Goal: Task Accomplishment & Management: Complete application form

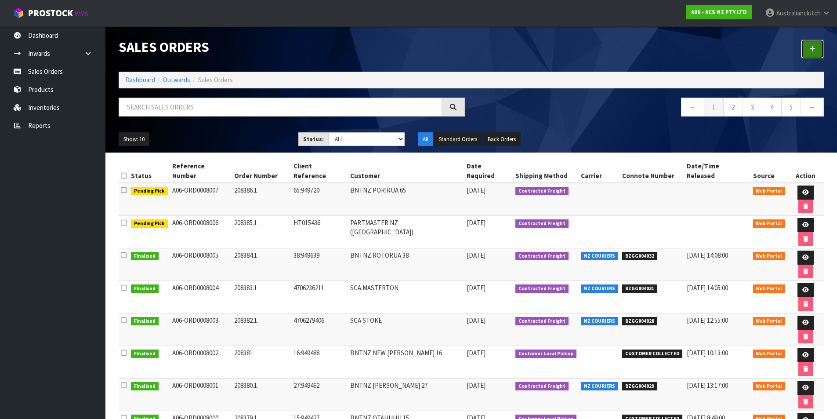
click at [822, 45] on link at bounding box center [812, 49] width 23 height 19
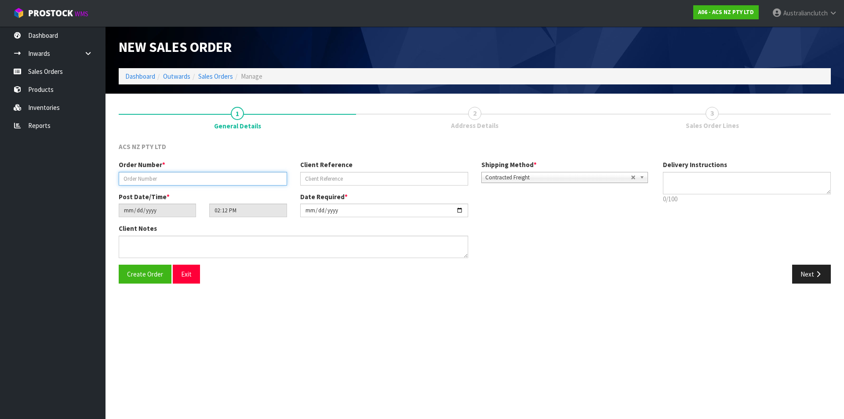
click at [145, 176] on input "text" at bounding box center [203, 179] width 168 height 14
type input "208387.1"
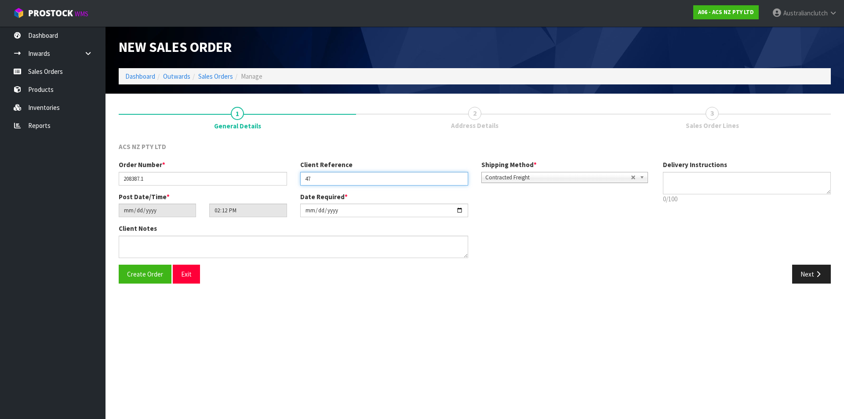
type input "4"
type input "18:949746"
click at [719, 199] on p "0/100" at bounding box center [747, 198] width 168 height 9
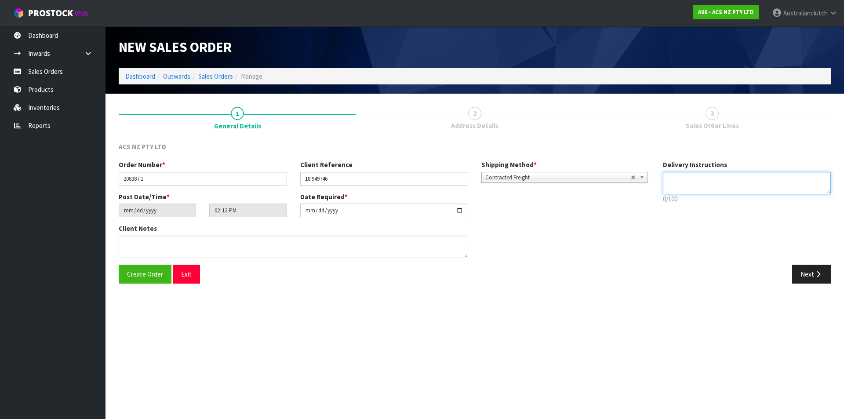
click at [684, 189] on textarea at bounding box center [747, 183] width 168 height 22
type textarea "NZC PLEASE"
click at [822, 281] on button "Next" at bounding box center [811, 273] width 39 height 19
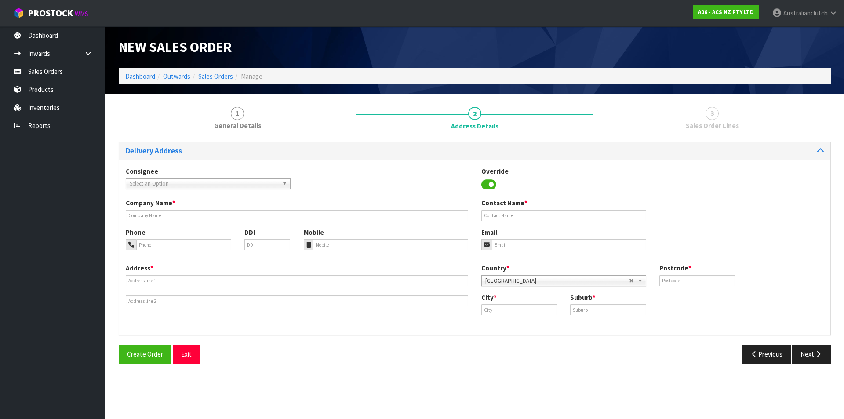
click at [242, 188] on div "Select an Option" at bounding box center [208, 183] width 165 height 11
type input "101684"
click at [167, 204] on li "101684 - BNTNZ PAPAKURA 18" at bounding box center [208, 208] width 160 height 11
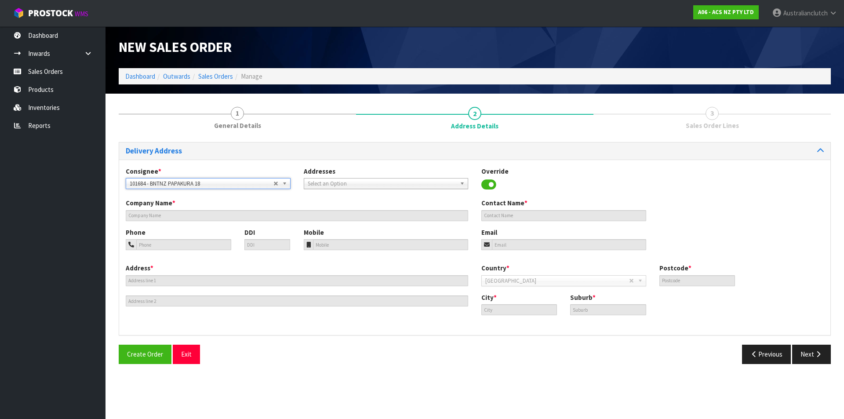
type input "BNTNZ PAPAKURA 18"
type input "[STREET_ADDRESS][PERSON_NAME]"
type input "2112"
type input "[GEOGRAPHIC_DATA]"
type input "[PERSON_NAME]"
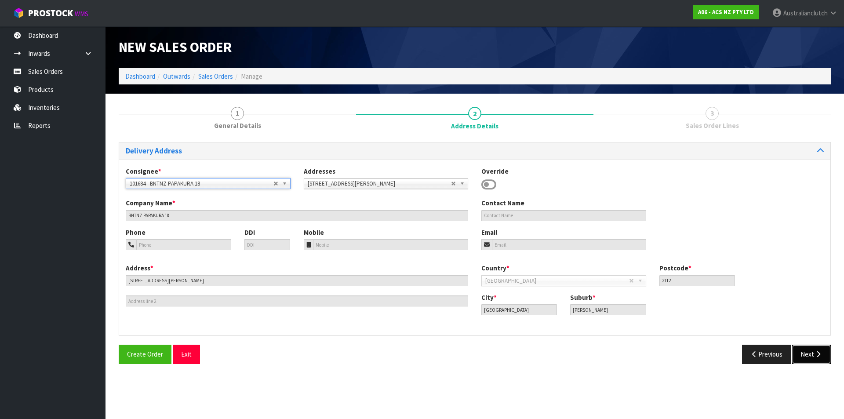
click at [824, 359] on button "Next" at bounding box center [811, 353] width 39 height 19
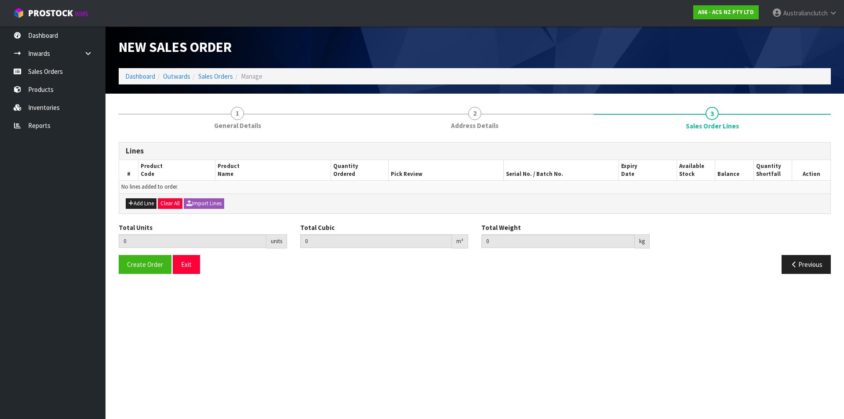
click at [138, 197] on div "Add Line Clear All Import Lines" at bounding box center [474, 203] width 711 height 20
click at [142, 203] on button "Add Line" at bounding box center [141, 203] width 31 height 11
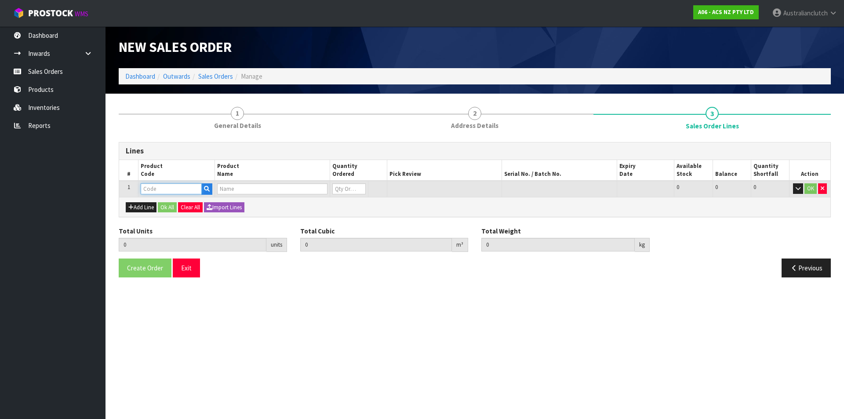
click at [146, 188] on input "text" at bounding box center [171, 188] width 61 height 11
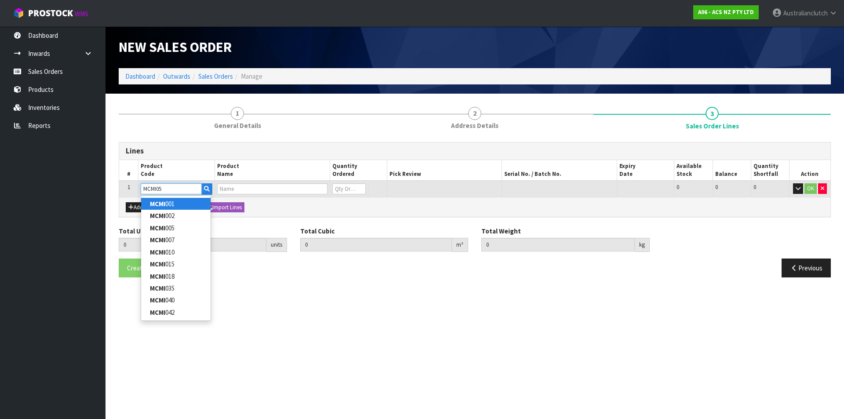
type input "MCMI053"
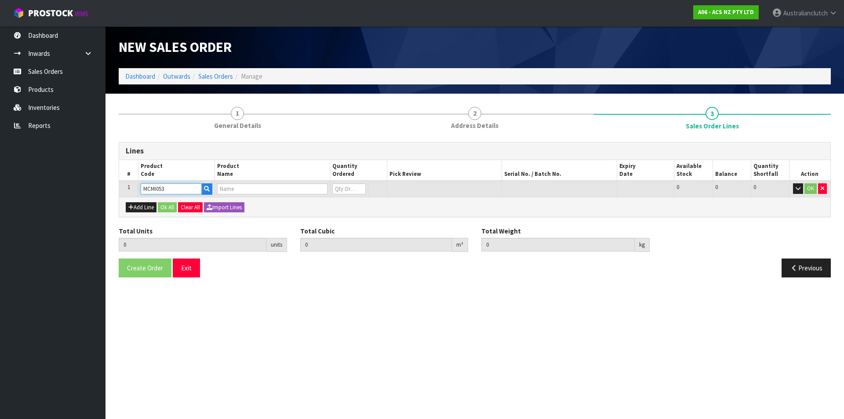
type input "0.000000"
type input "0.000"
type input "CLUTCH M/CYL MITSUBISHI"
type input "0"
type input "MCMI053"
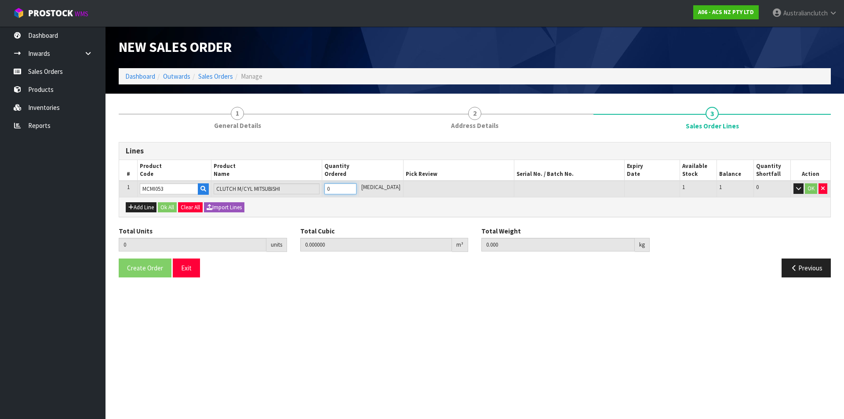
type input "1"
type input "0.00175"
type input "0.25"
type input "1"
click at [356, 187] on input "1" at bounding box center [340, 188] width 32 height 11
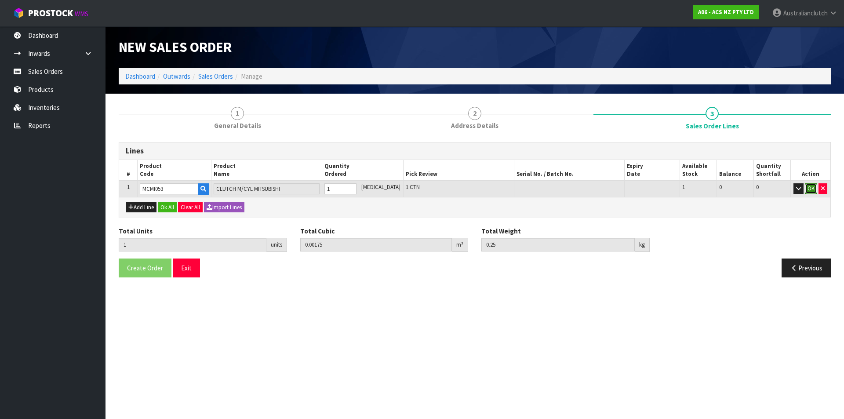
click at [806, 191] on button "OK" at bounding box center [810, 188] width 12 height 11
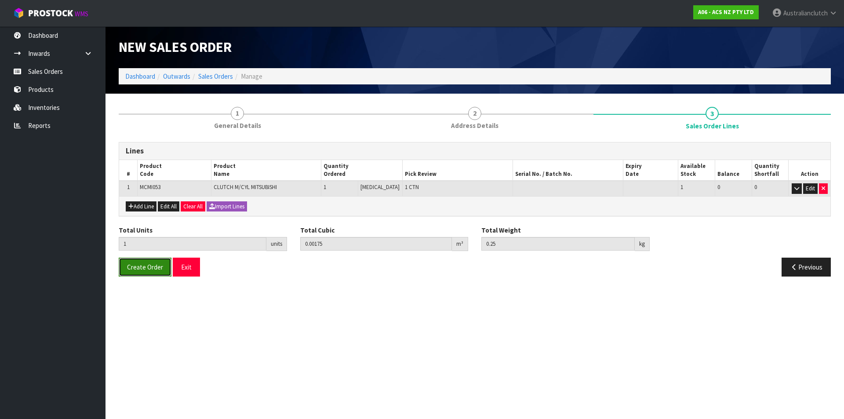
click at [136, 267] on span "Create Order" at bounding box center [145, 267] width 36 height 8
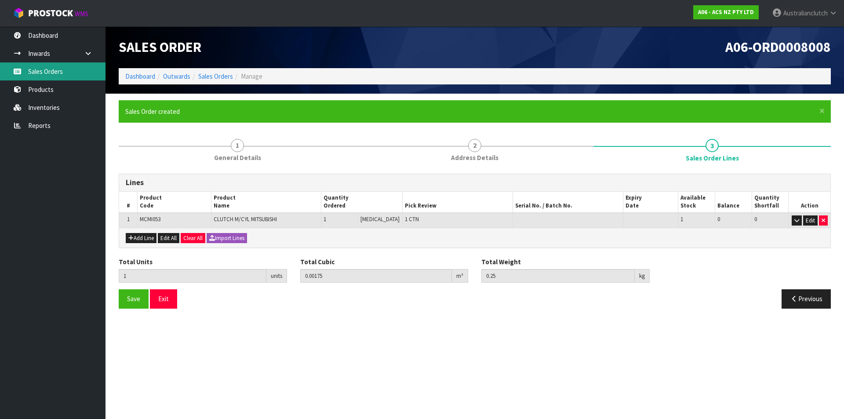
click at [83, 78] on link "Sales Orders" at bounding box center [52, 71] width 105 height 18
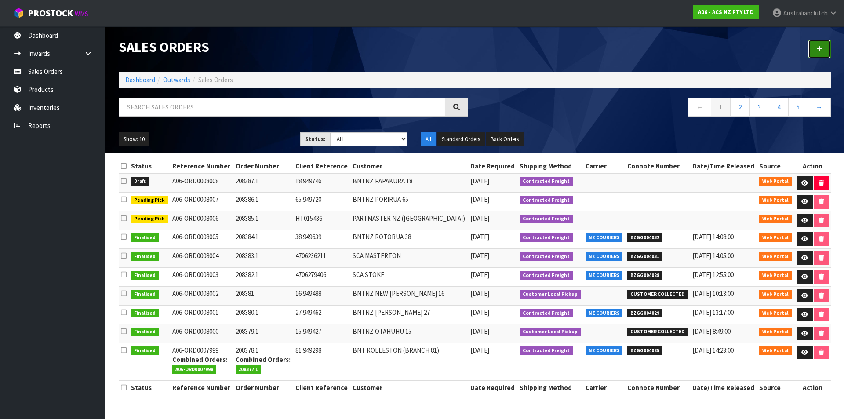
click at [829, 54] on link at bounding box center [819, 49] width 23 height 19
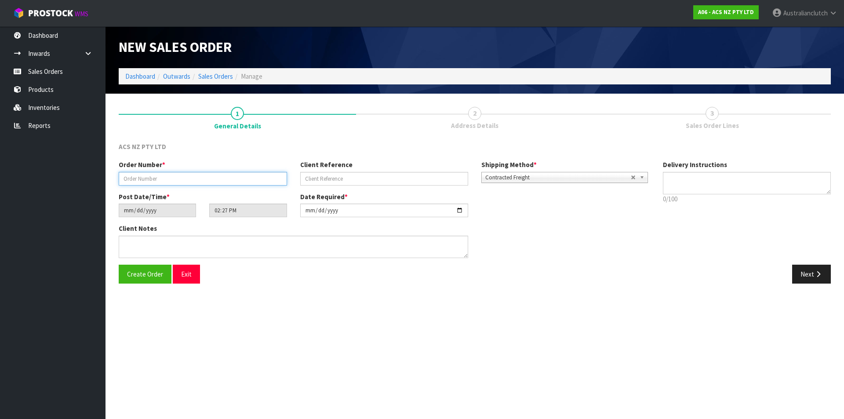
click at [194, 178] on input "text" at bounding box center [203, 179] width 168 height 14
click at [147, 177] on input "208" at bounding box center [203, 179] width 168 height 14
type input "208388"
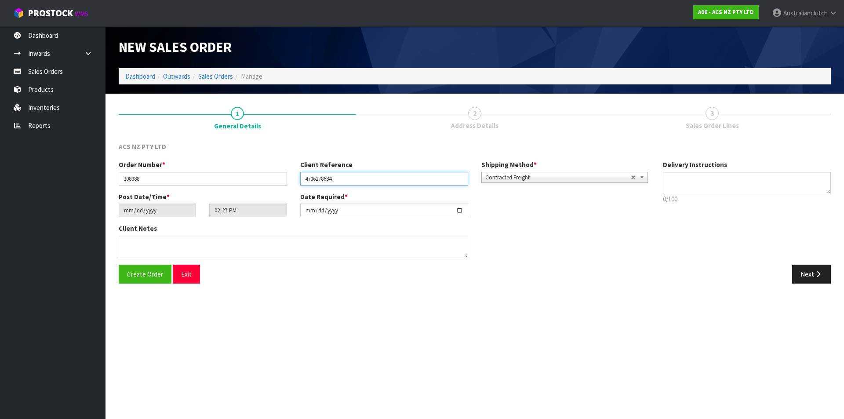
type input "4706278684"
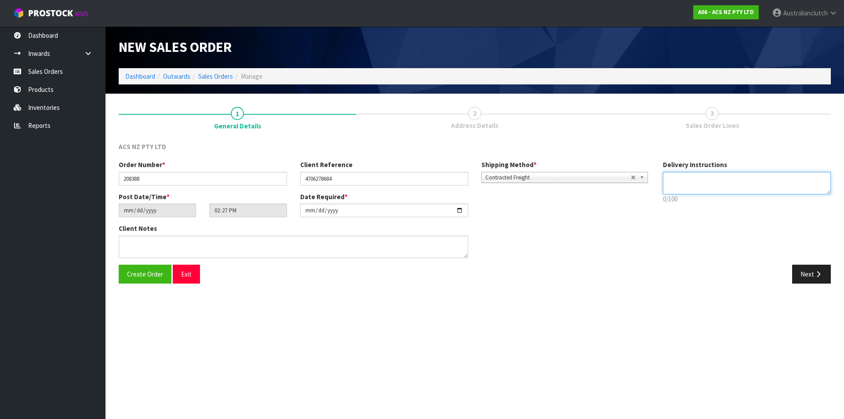
click at [726, 177] on textarea at bounding box center [747, 183] width 168 height 22
type textarea "NZC PLEASE"
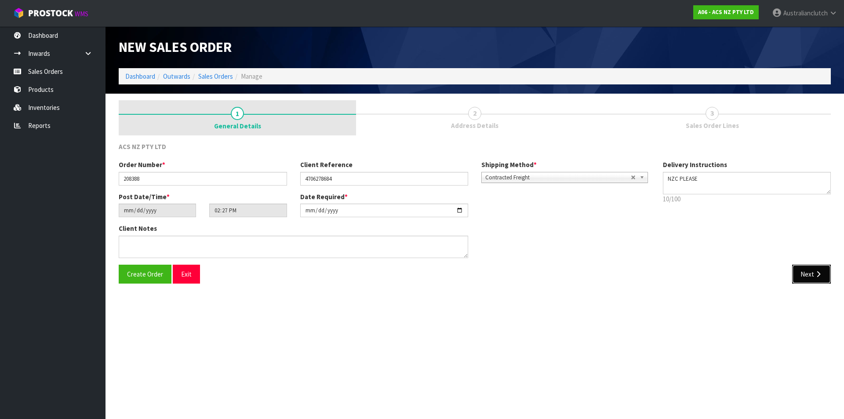
drag, startPoint x: 825, startPoint y: 277, endPoint x: 246, endPoint y: 123, distance: 599.7
click at [825, 277] on button "Next" at bounding box center [811, 273] width 39 height 19
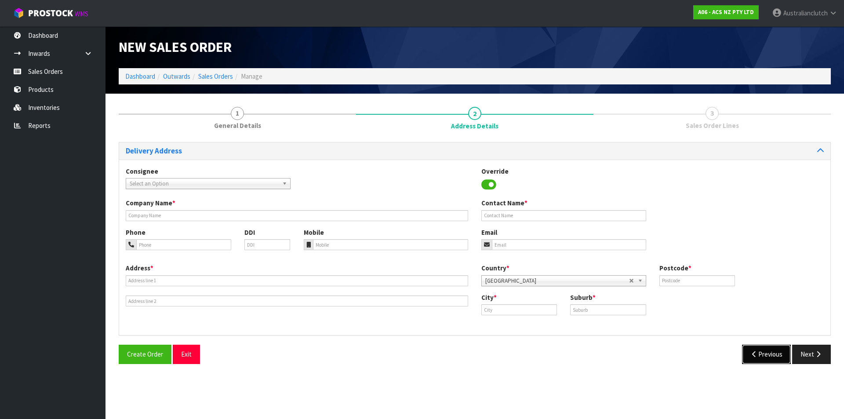
click at [761, 351] on button "Previous" at bounding box center [766, 353] width 49 height 19
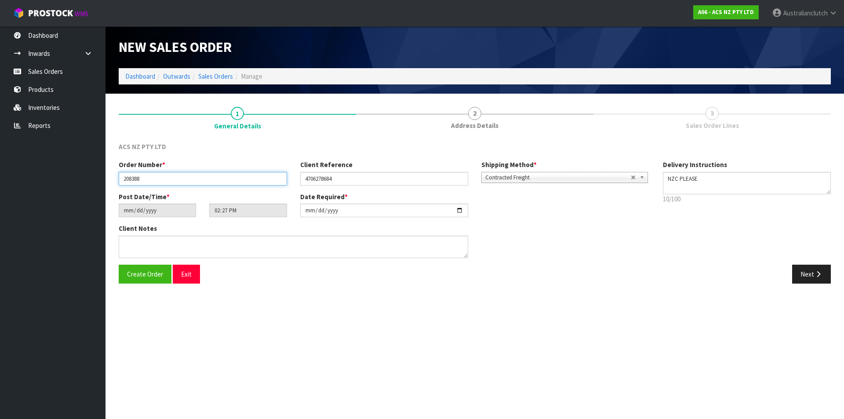
click at [164, 185] on input "208388" at bounding box center [203, 179] width 168 height 14
type input "208388.1"
click at [804, 272] on button "Next" at bounding box center [811, 273] width 39 height 19
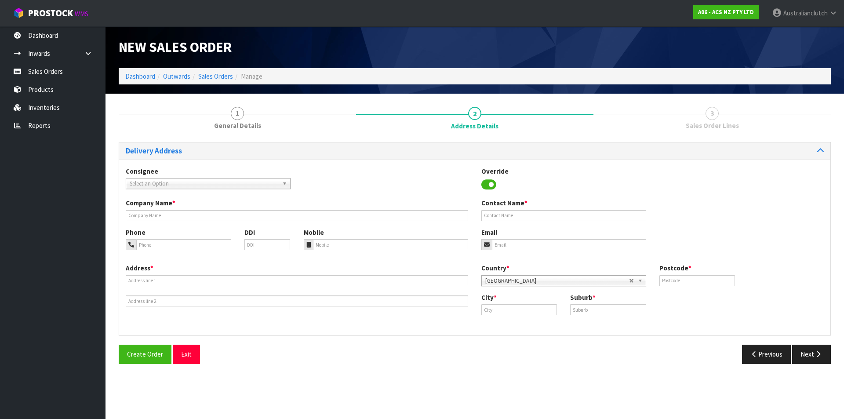
click at [150, 182] on span "Select an Option" at bounding box center [204, 183] width 149 height 11
type input "7004"
click at [178, 203] on li "7004 - SCA MT WELLINGTON" at bounding box center [208, 208] width 160 height 11
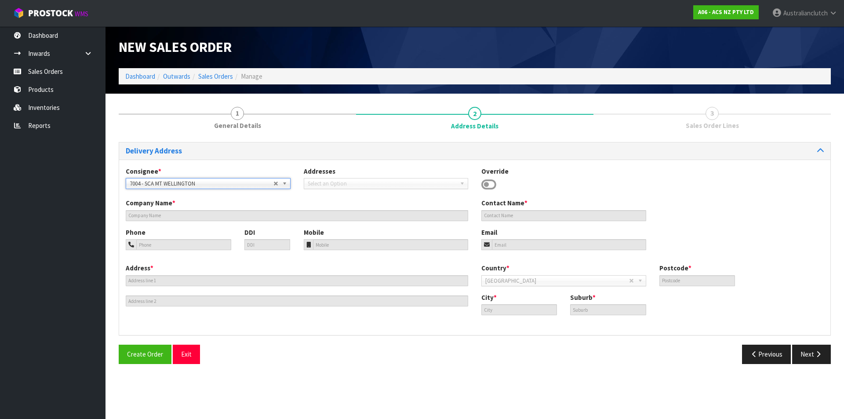
type input "SCA MT WELLINGTON"
type input "09 5746435"
type input "[EMAIL_ADDRESS][DOMAIN_NAME]"
type input "43 MT [GEOGRAPHIC_DATA]"
type input "1060"
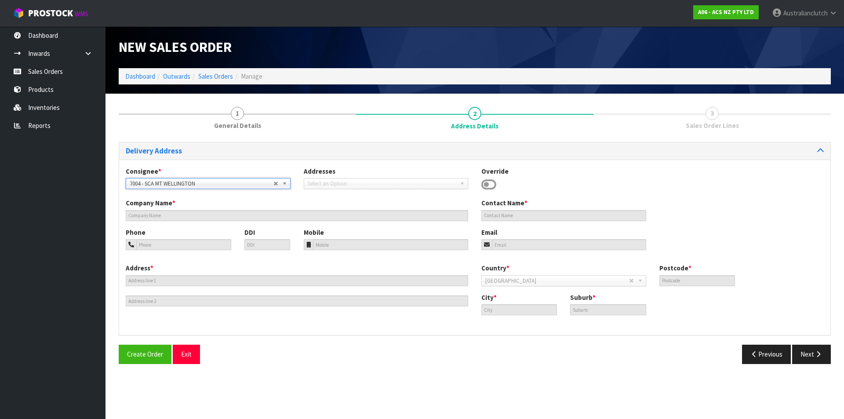
type input "[GEOGRAPHIC_DATA]"
click at [804, 364] on div "Create Order Exit Previous Next" at bounding box center [474, 356] width 725 height 25
click at [822, 350] on button "Next" at bounding box center [811, 353] width 39 height 19
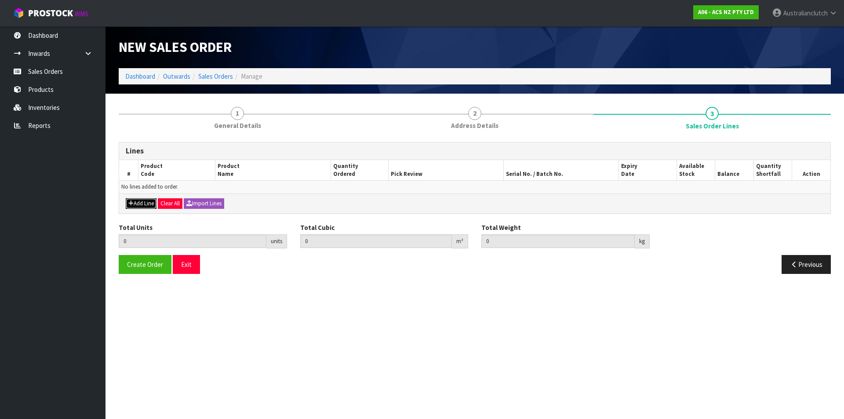
click at [141, 199] on button "Add Line" at bounding box center [141, 203] width 31 height 11
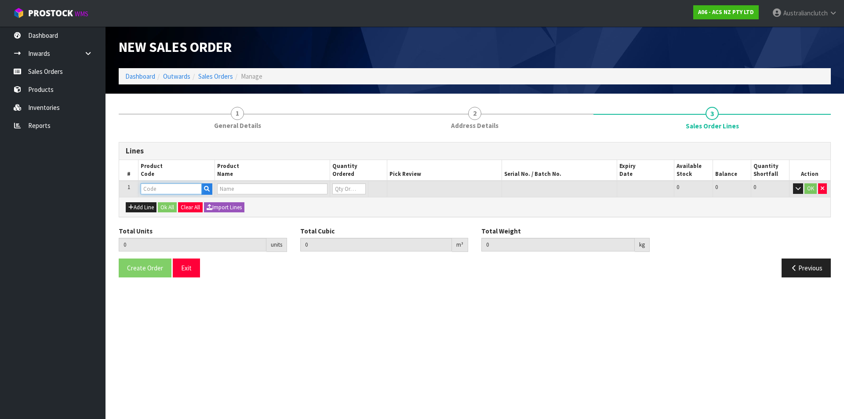
click at [147, 190] on input "text" at bounding box center [171, 188] width 61 height 11
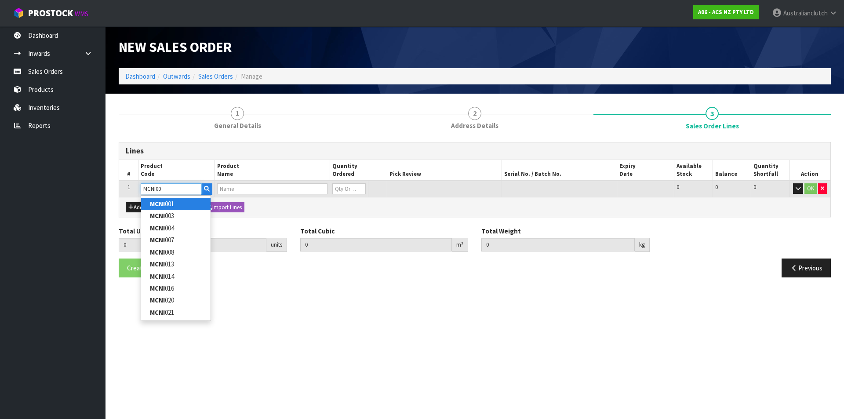
type input "MCNI007"
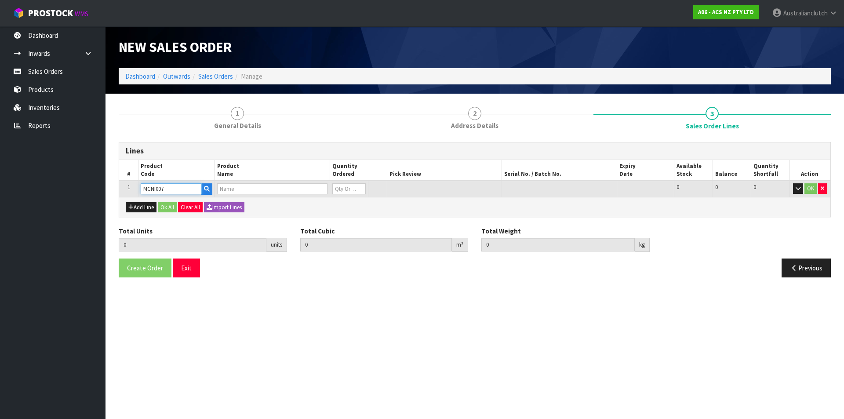
type input "0.000000"
type input "0.000"
type input "CLUTCH M/CYL NISSAN"
type input "0"
type input "MCNI007"
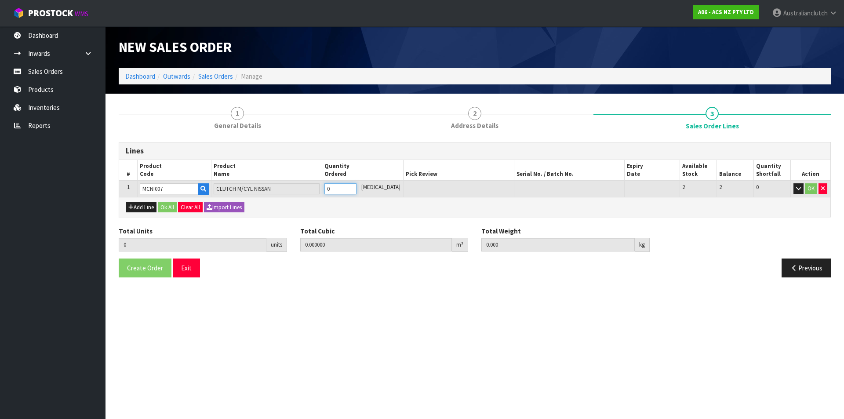
type input "1"
type input "0.002981"
type input "0.45"
type input "1"
click at [356, 186] on input "1" at bounding box center [340, 188] width 32 height 11
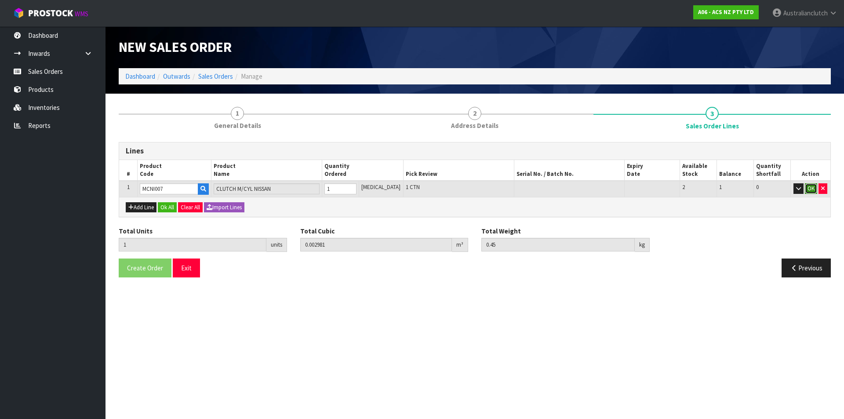
click at [812, 191] on button "OK" at bounding box center [810, 188] width 12 height 11
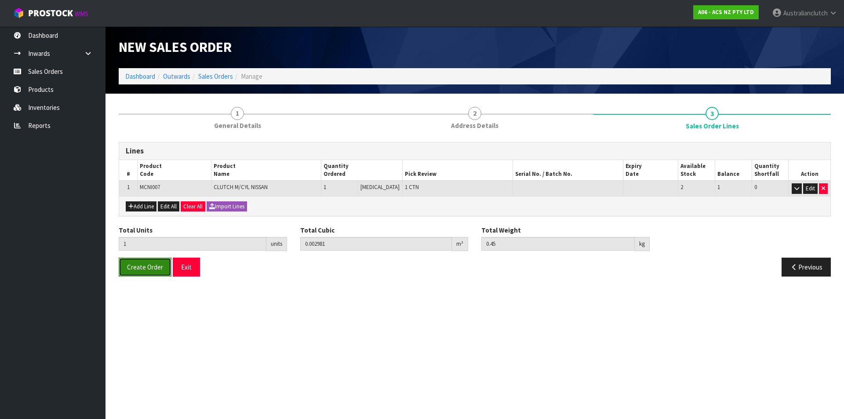
click at [155, 268] on span "Create Order" at bounding box center [145, 267] width 36 height 8
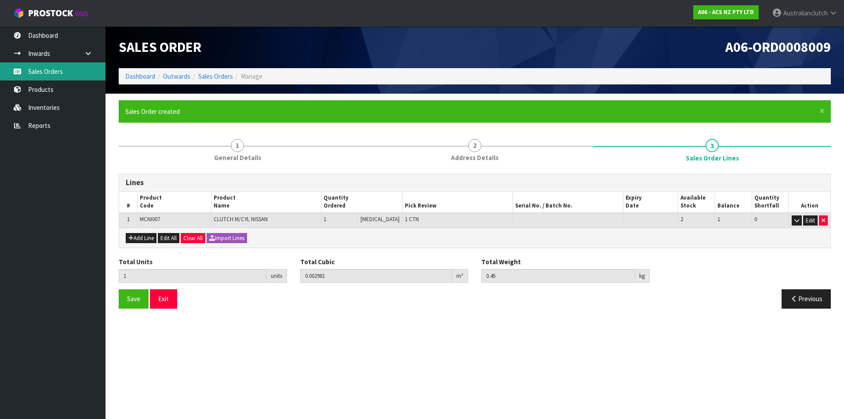
click at [56, 72] on link "Sales Orders" at bounding box center [52, 71] width 105 height 18
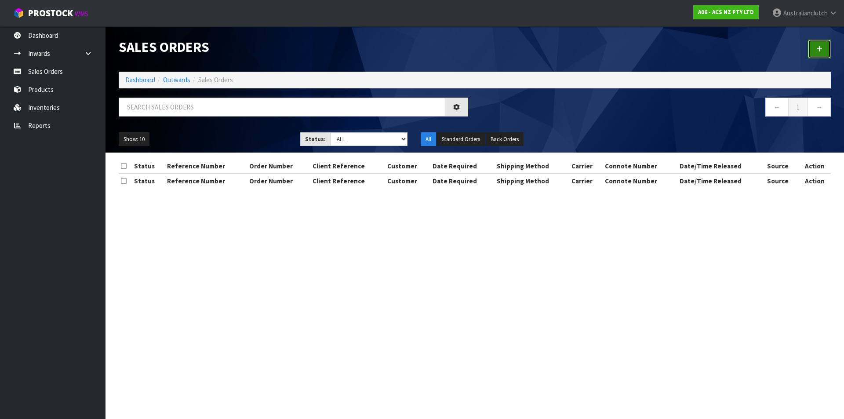
click at [820, 48] on icon at bounding box center [819, 49] width 6 height 7
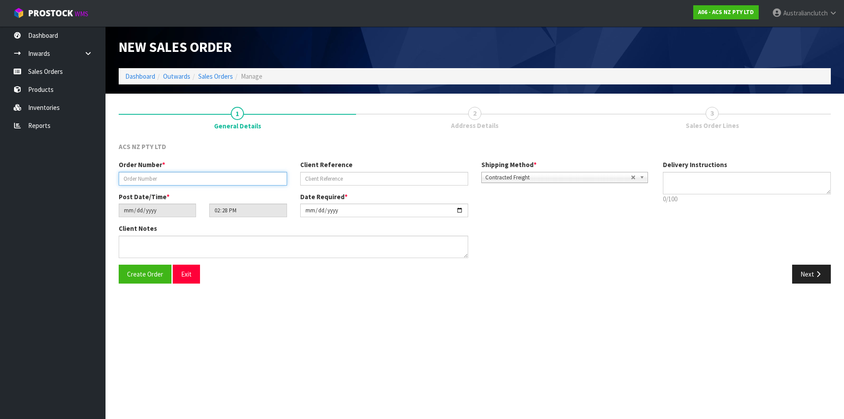
click at [149, 185] on input "text" at bounding box center [203, 179] width 168 height 14
click at [170, 179] on input "text" at bounding box center [203, 179] width 168 height 14
type input "208389.1"
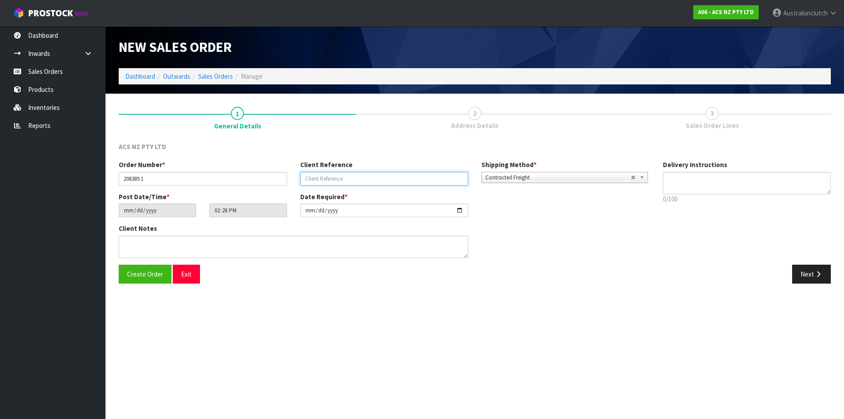
click at [380, 180] on input "text" at bounding box center [384, 179] width 168 height 14
type input "4706278509"
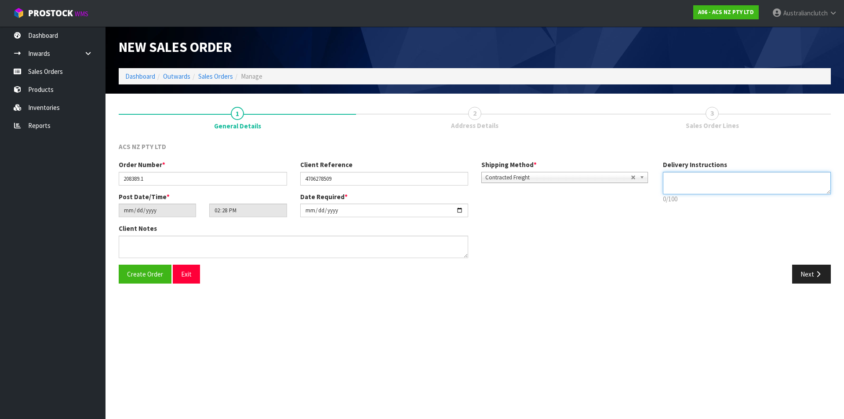
click at [689, 172] on textarea at bounding box center [747, 183] width 168 height 22
type textarea "NZC PLEASE"
click at [797, 277] on button "Next" at bounding box center [811, 273] width 39 height 19
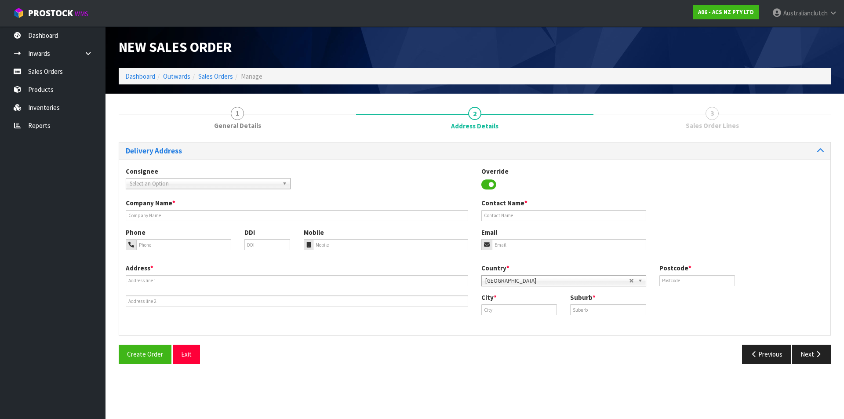
click at [152, 185] on span "Select an Option" at bounding box center [204, 183] width 149 height 11
type input "7004"
click at [155, 206] on li "7004 - SCA MT WELLINGTON" at bounding box center [208, 208] width 160 height 11
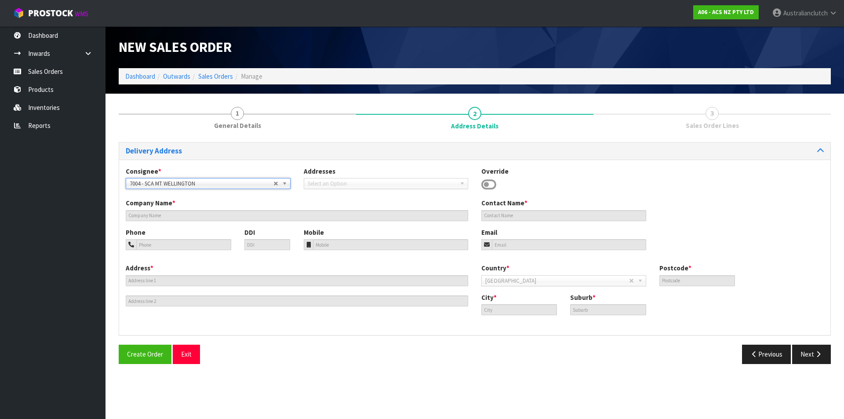
type input "SCA MT WELLINGTON"
type input "09 5746435"
type input "[EMAIL_ADDRESS][DOMAIN_NAME]"
type input "43 MT [GEOGRAPHIC_DATA]"
type input "1060"
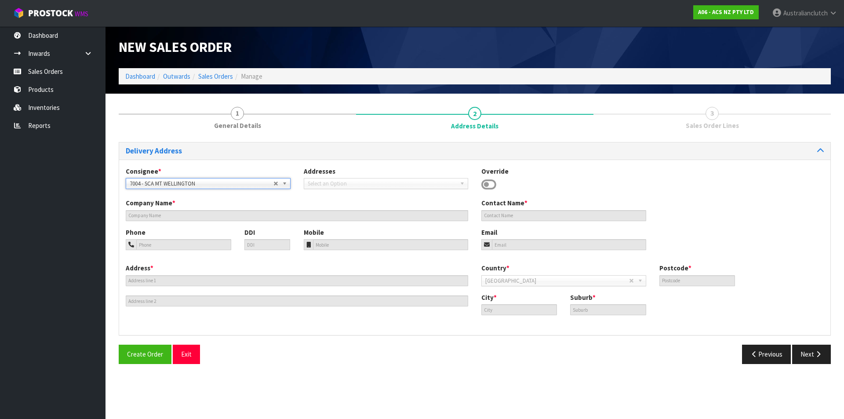
type input "[GEOGRAPHIC_DATA]"
drag, startPoint x: 814, startPoint y: 356, endPoint x: 805, endPoint y: 352, distance: 9.6
click at [813, 356] on button "Next" at bounding box center [811, 353] width 39 height 19
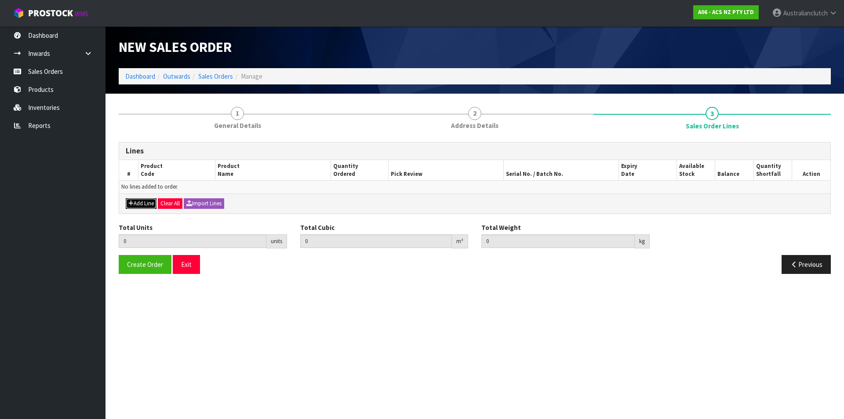
click at [149, 205] on button "Add Line" at bounding box center [141, 203] width 31 height 11
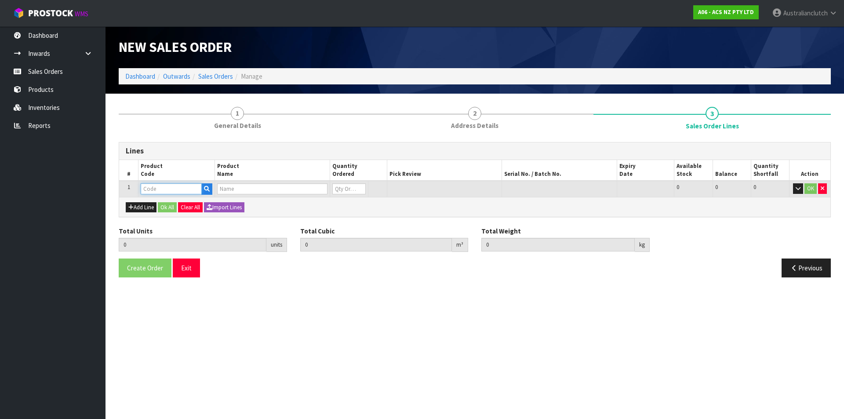
click at [157, 186] on input "text" at bounding box center [171, 188] width 61 height 11
type input "MCFD003"
type input "0.000000"
type input "0.000"
type input "CLUTCH M/CYL FORD 15.87MM (5/8")"
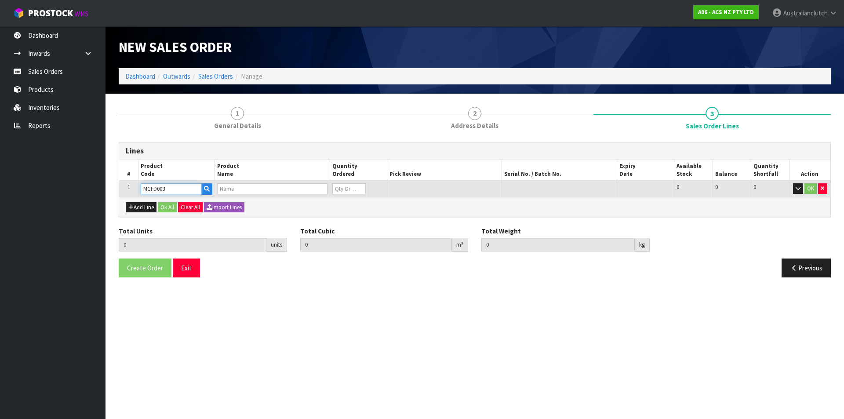
type input "0"
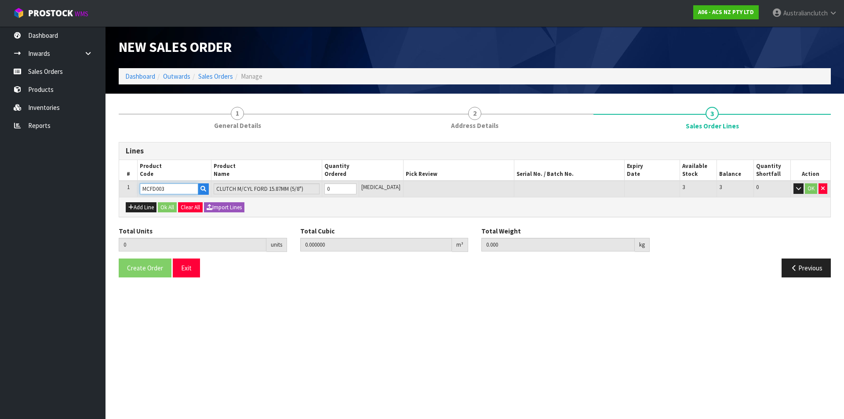
type input "MCFD003"
type input "1"
type input "0.002981"
type input "0.9"
type input "1"
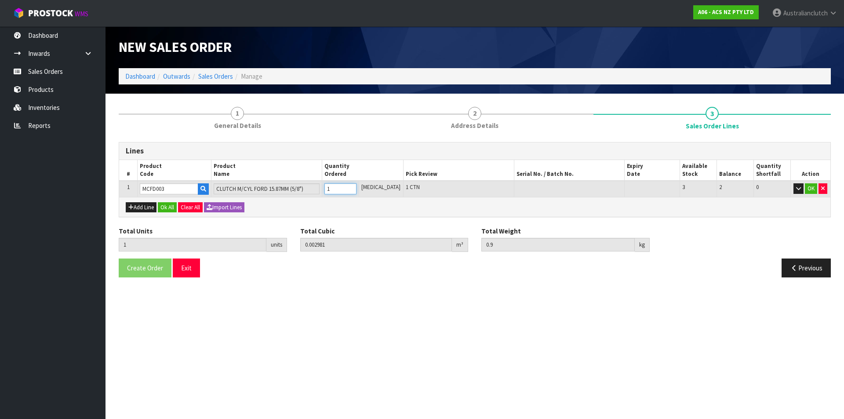
click at [356, 188] on input "1" at bounding box center [340, 188] width 32 height 11
click at [809, 190] on button "OK" at bounding box center [810, 188] width 12 height 11
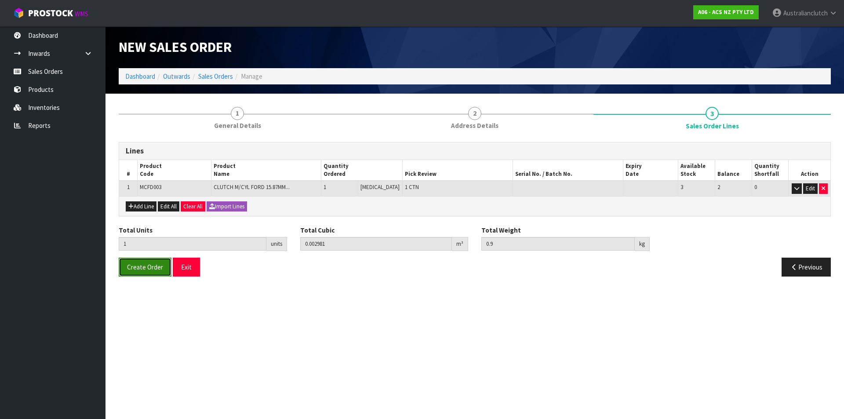
click at [141, 272] on button "Create Order" at bounding box center [145, 266] width 53 height 19
